Goal: Check status: Check status

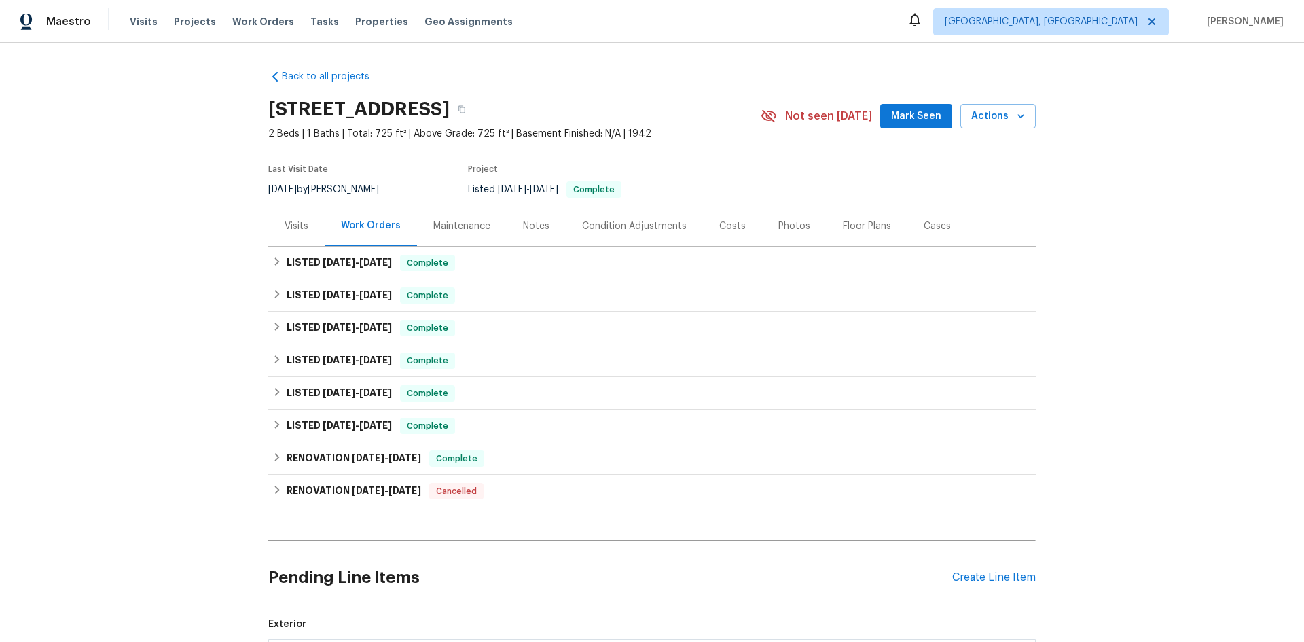
click at [301, 223] on div "Visits" at bounding box center [297, 226] width 24 height 14
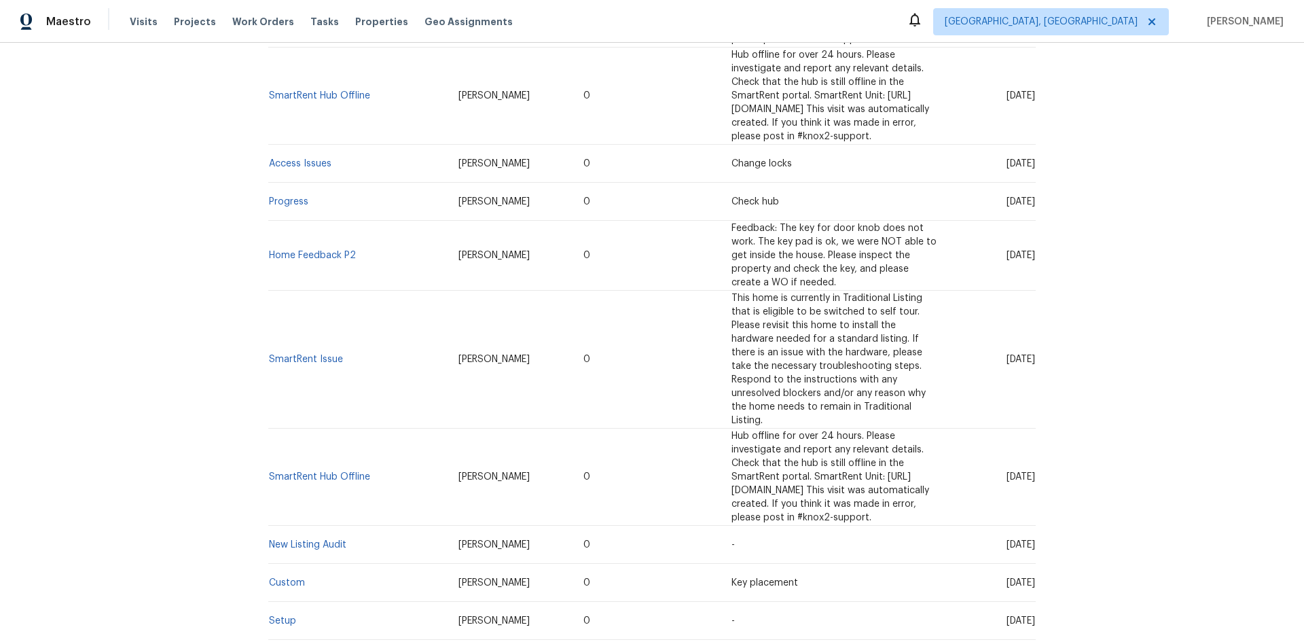
scroll to position [1060, 0]
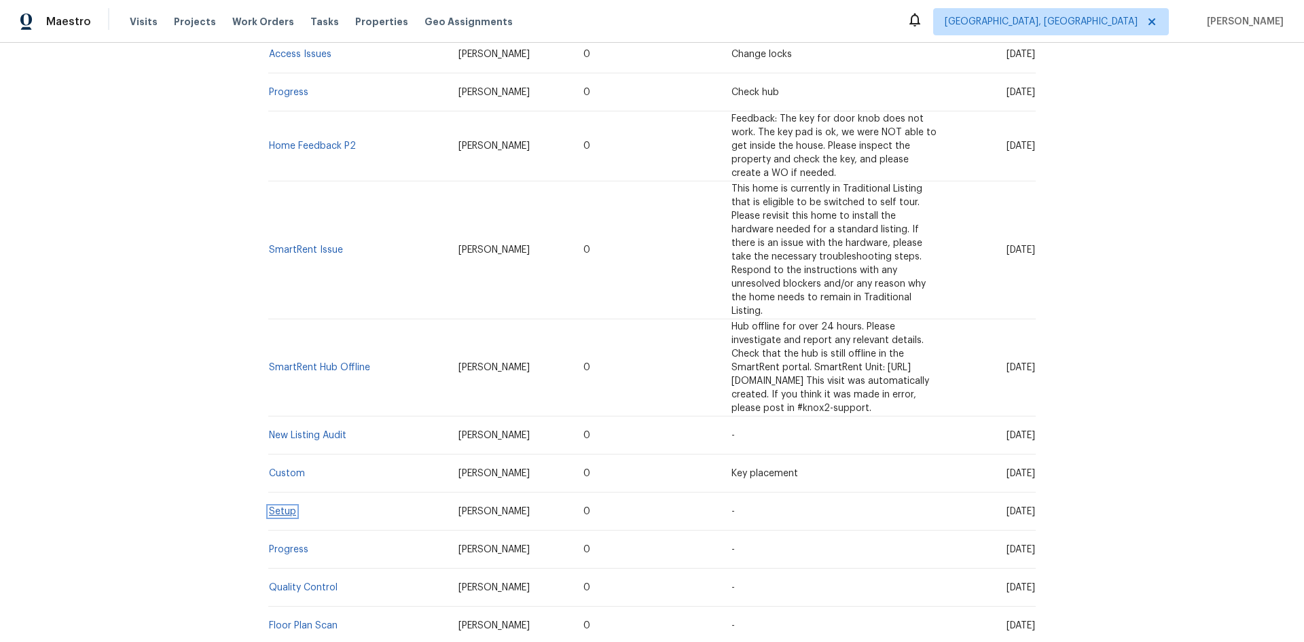
click at [282, 507] on link "Setup" at bounding box center [282, 512] width 27 height 10
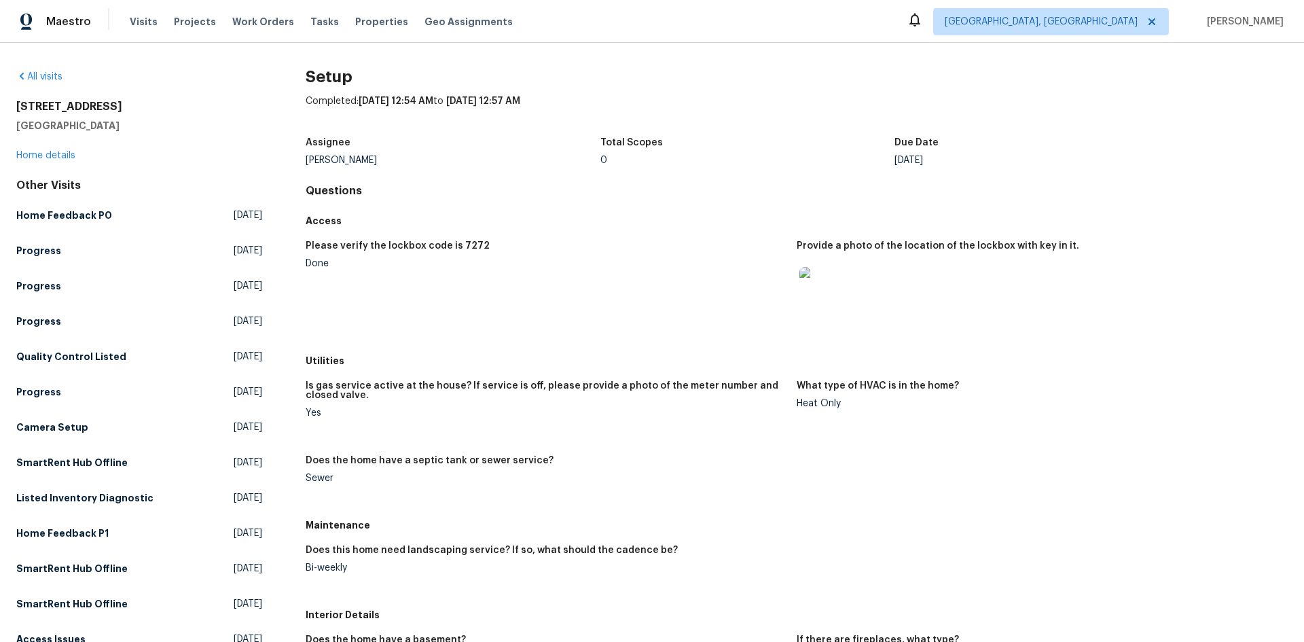
click at [831, 298] on img at bounding box center [820, 288] width 43 height 43
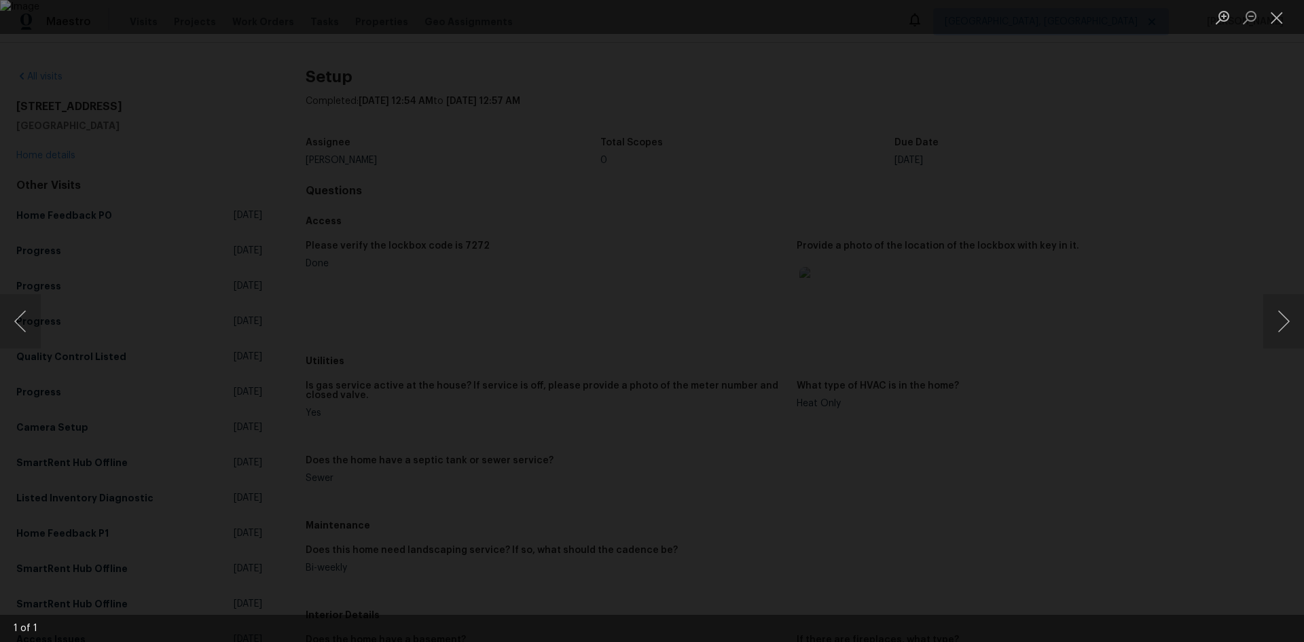
click at [516, 442] on img "Lightbox" at bounding box center [652, 321] width 1304 height 642
click at [1212, 120] on div "Lightbox" at bounding box center [652, 321] width 1304 height 642
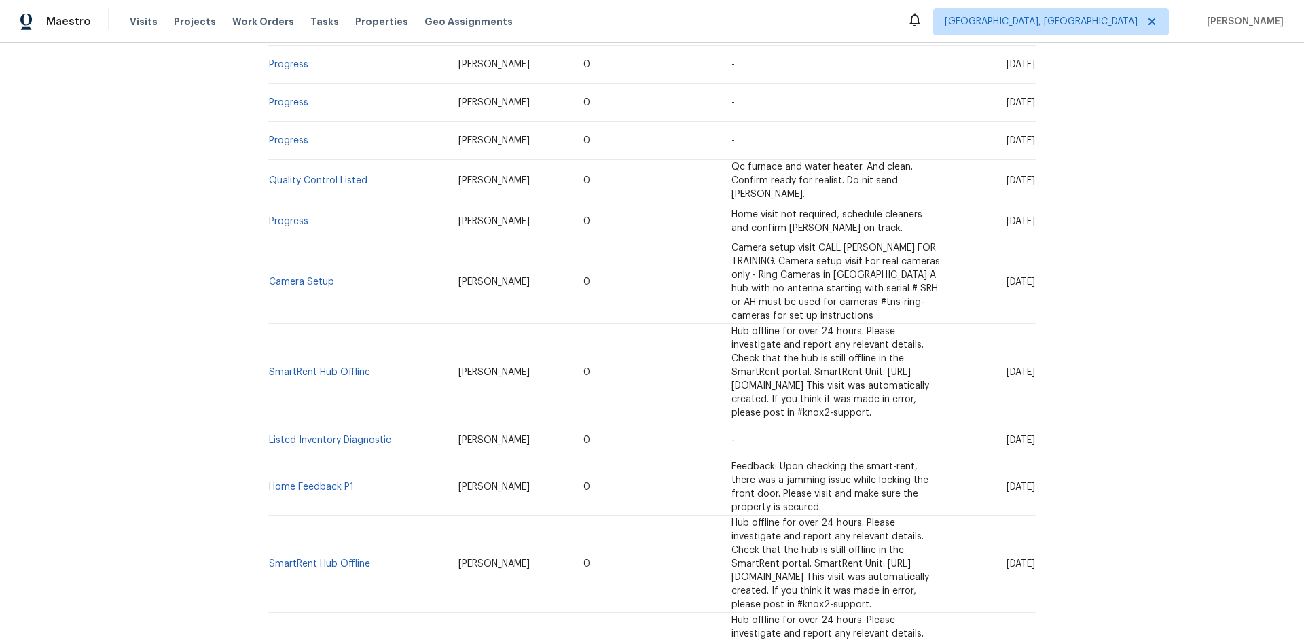
scroll to position [408, 0]
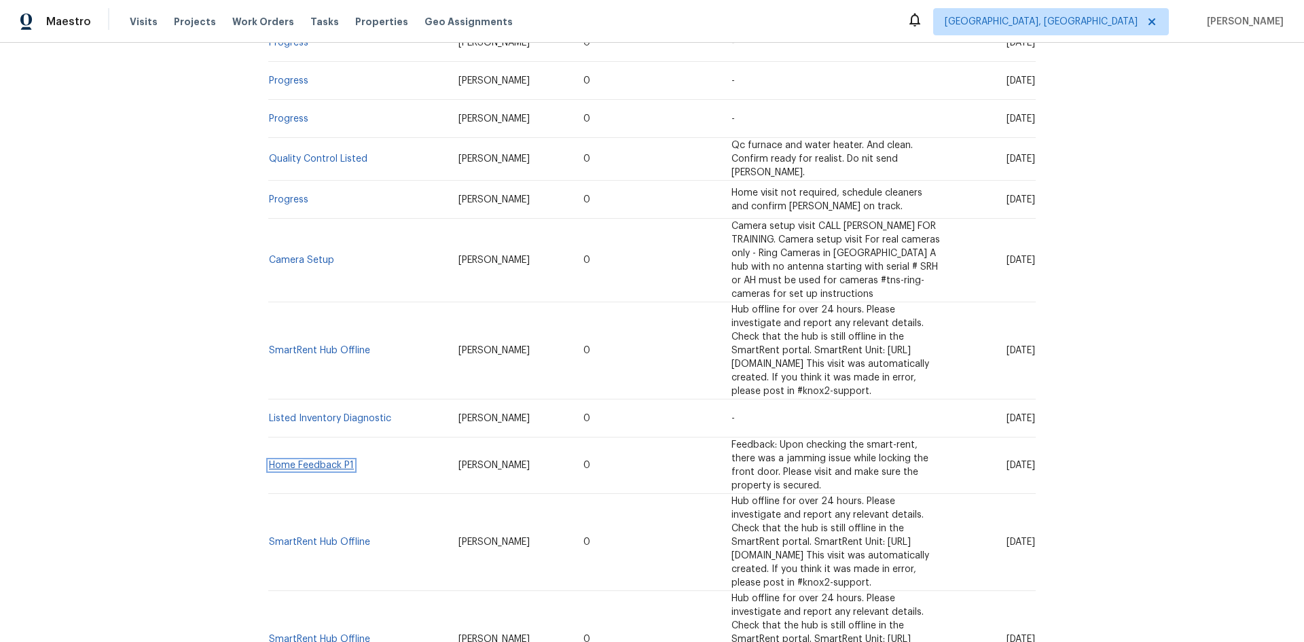
click at [298, 460] on link "Home Feedback P1" at bounding box center [311, 465] width 85 height 10
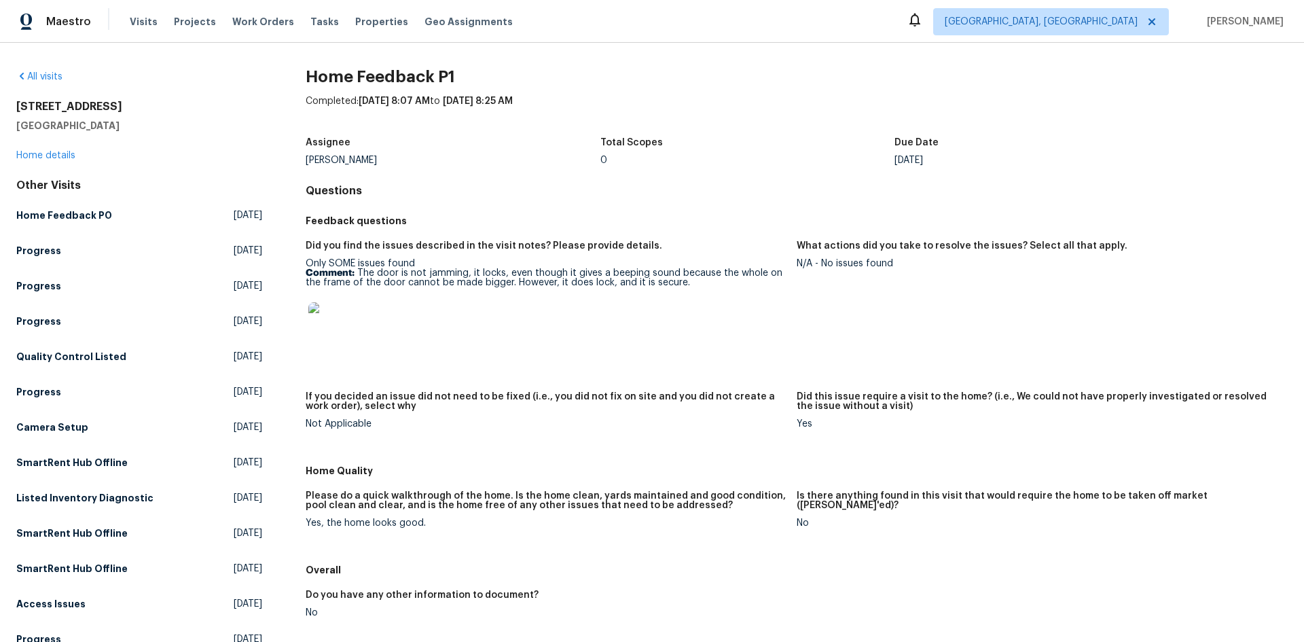
click at [330, 327] on img at bounding box center [329, 323] width 43 height 43
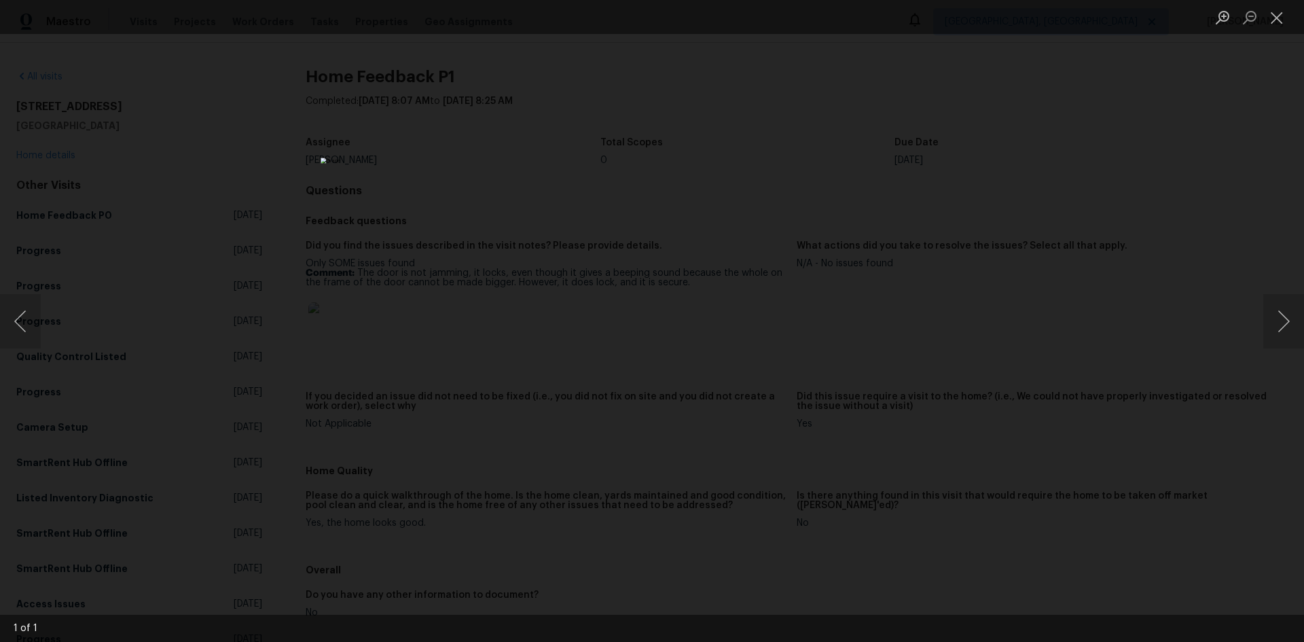
click at [996, 339] on div "Lightbox" at bounding box center [652, 321] width 1304 height 642
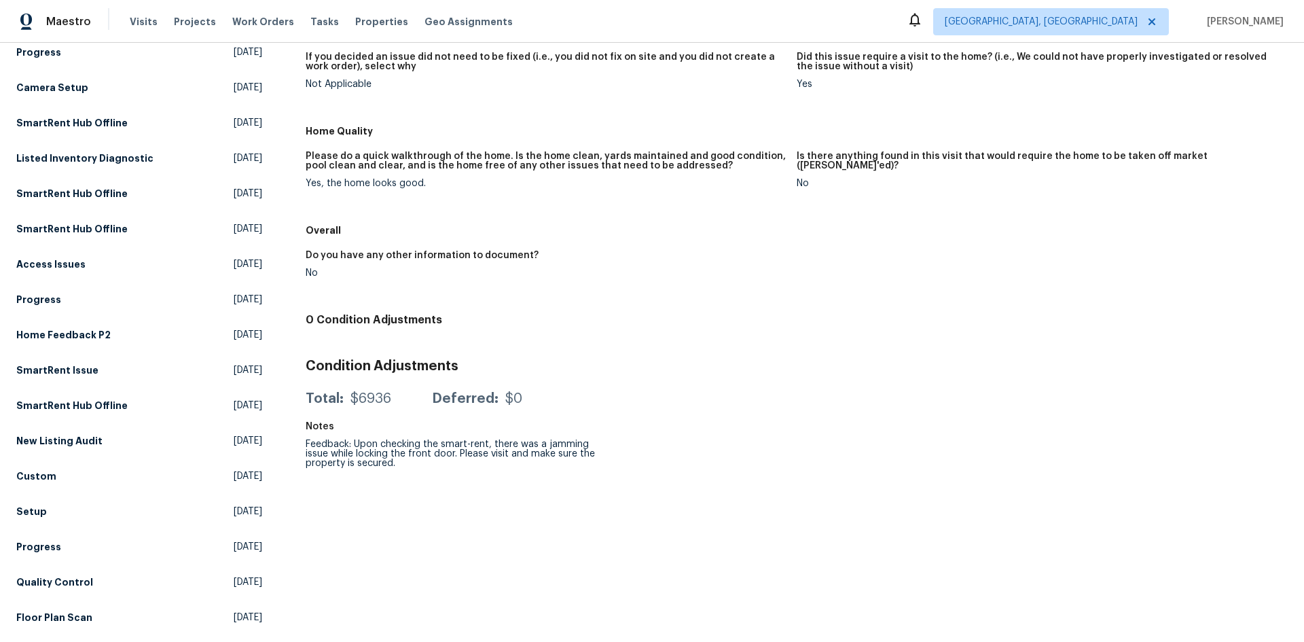
scroll to position [419, 0]
